Goal: Transaction & Acquisition: Purchase product/service

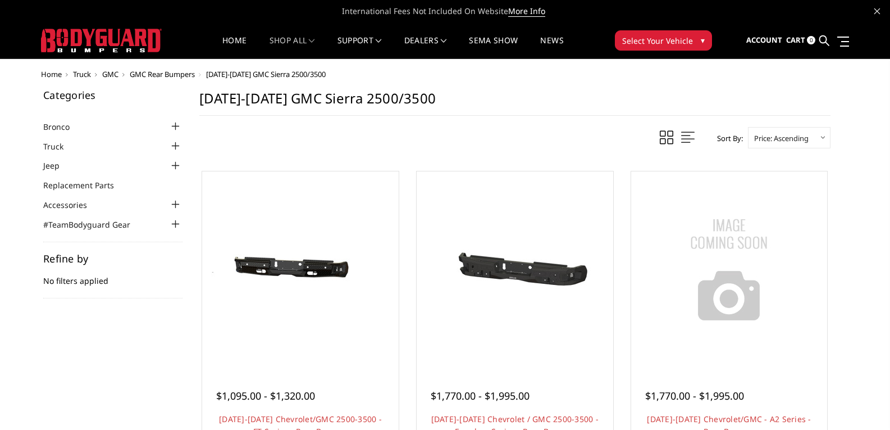
click at [660, 43] on span "Select Your Vehicle" at bounding box center [657, 41] width 71 height 12
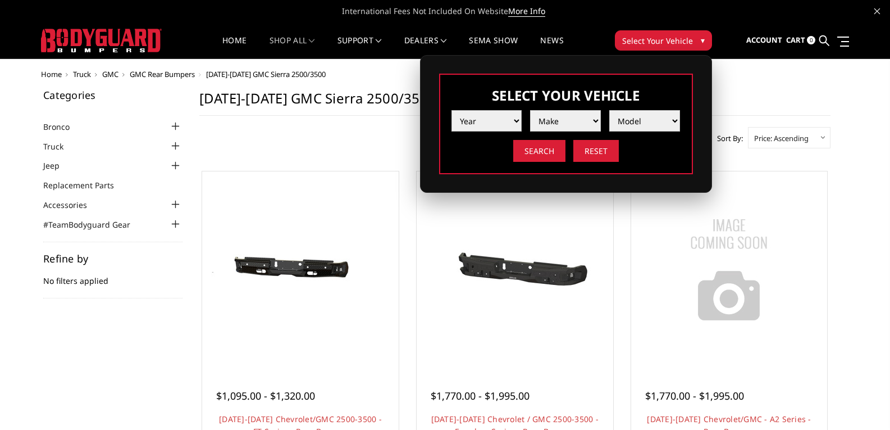
click at [500, 118] on select "Year [DATE] 2024 2023 2022 2021 2020 2019 2018 2017 2016 2015 2014 2013 2012 20…" at bounding box center [486, 120] width 71 height 21
select select "yr_2025"
click at [451, 110] on select "Year [DATE] 2024 2023 2022 2021 2020 2019 2018 2017 2016 2015 2014 2013 2012 20…" at bounding box center [486, 120] width 71 height 21
click at [551, 120] on select "Make Chevrolet Ford GMC Ram Toyota" at bounding box center [565, 120] width 71 height 21
select select "mk_gmc"
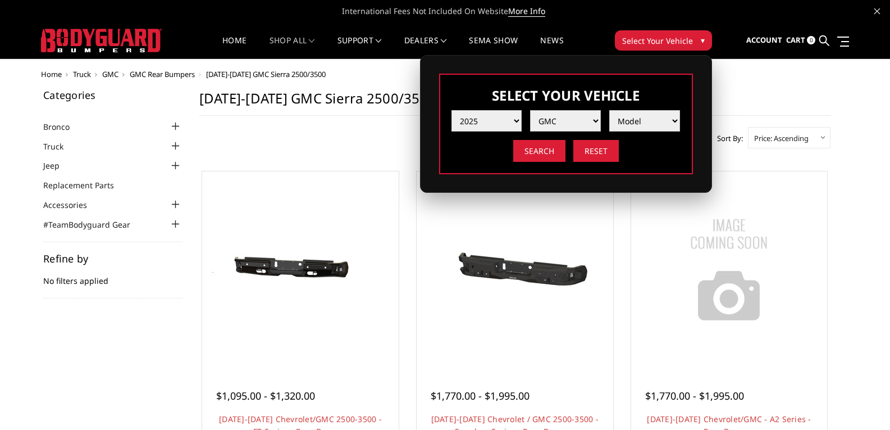
click at [530, 110] on select "Make Chevrolet Ford GMC Ram Toyota" at bounding box center [565, 120] width 71 height 21
click at [649, 118] on select "Model Sierra 1500 Sierra 2500 / 3500" at bounding box center [644, 120] width 71 height 21
select select "md_sierra-2500-3500"
click at [609, 110] on select "Model Sierra 1500 Sierra 2500 / 3500" at bounding box center [644, 120] width 71 height 21
click at [538, 150] on input "Search" at bounding box center [539, 151] width 52 height 22
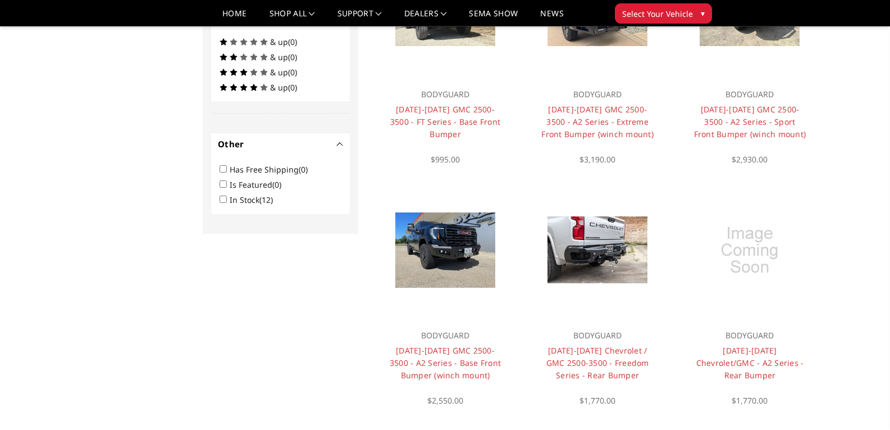
scroll to position [701, 0]
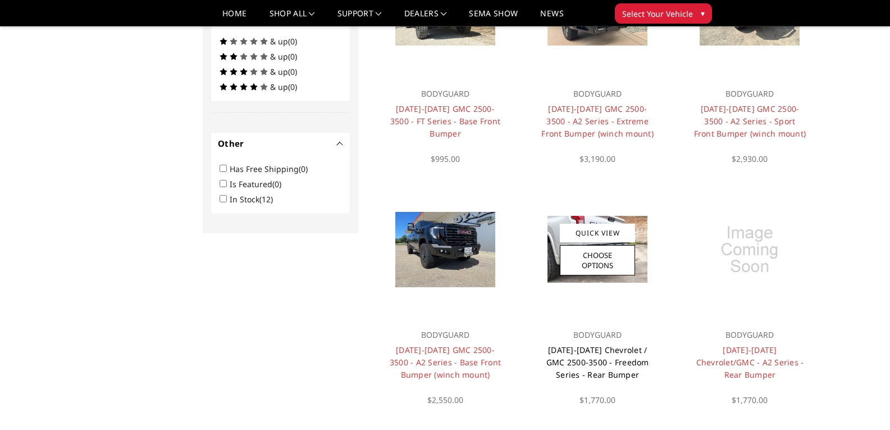
click at [627, 344] on link "[DATE]-[DATE] Chevrolet / GMC 2500-3500 - Freedom Series - Rear Bumper" at bounding box center [597, 361] width 103 height 35
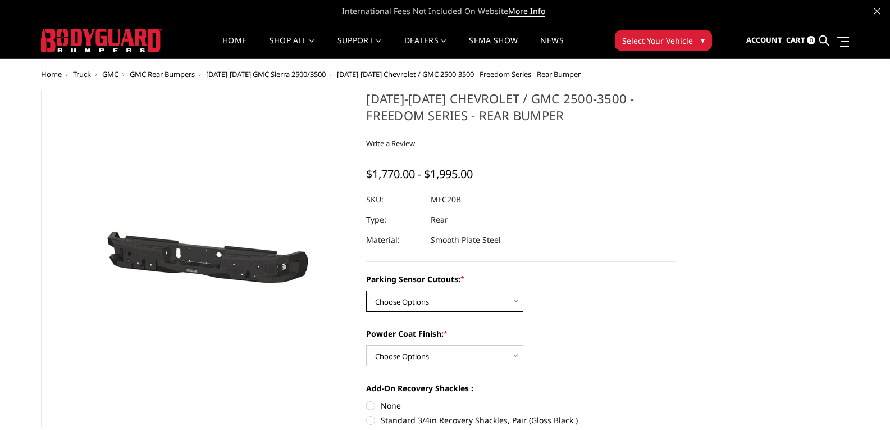
click at [482, 301] on select "Choose Options No - Without Parking Sensor Cutouts Yes - With Parking Sensor Cu…" at bounding box center [444, 300] width 157 height 21
select select "2870"
click at [366, 290] on select "Choose Options No - Without Parking Sensor Cutouts Yes - With Parking Sensor Cu…" at bounding box center [444, 300] width 157 height 21
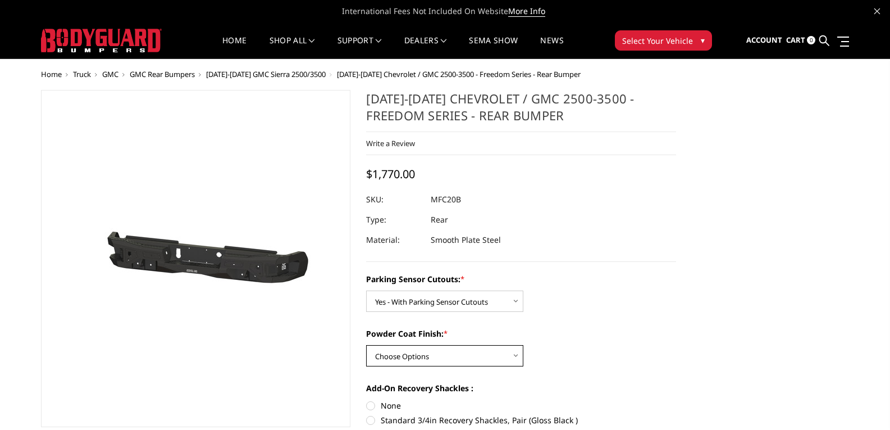
click at [467, 357] on select "Choose Options Bare Metal Texture Black Powder Coat" at bounding box center [444, 355] width 157 height 21
select select "2872"
click at [366, 345] on select "Choose Options Bare Metal Texture Black Powder Coat" at bounding box center [444, 355] width 157 height 21
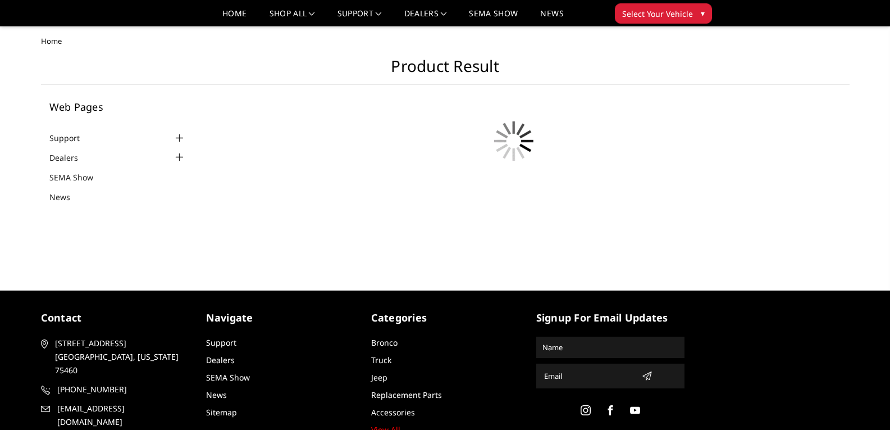
scroll to position [64, 0]
